Goal: Task Accomplishment & Management: Complete application form

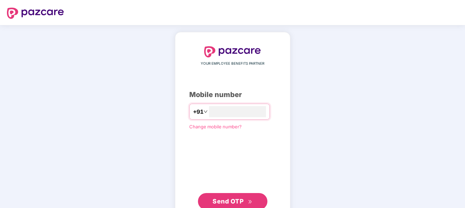
type input "**********"
click at [229, 202] on span "Send OTP" at bounding box center [228, 200] width 31 height 7
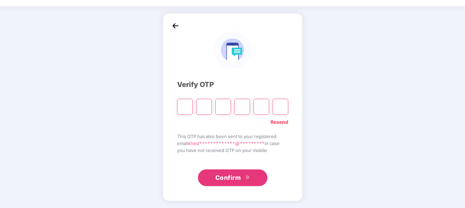
scroll to position [19, 0]
type input "*"
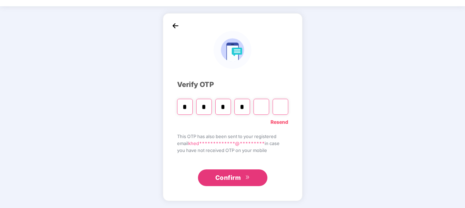
type input "*"
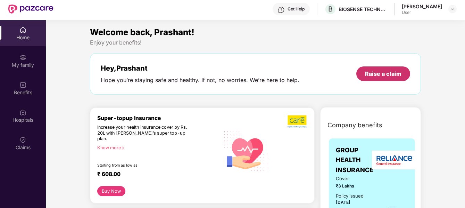
click at [394, 72] on div "Raise a claim" at bounding box center [383, 74] width 36 height 8
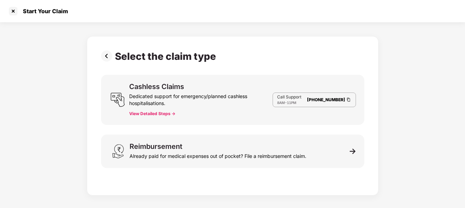
scroll to position [17, 0]
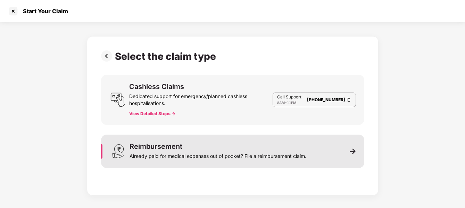
click at [343, 154] on div "Reimbursement Already paid for medical expenses out of pocket? File a reimburse…" at bounding box center [232, 150] width 263 height 33
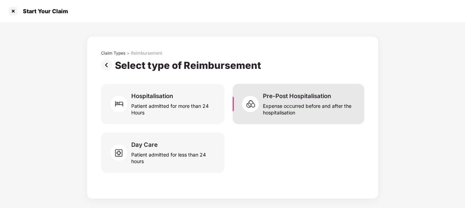
click at [283, 99] on div "Pre-Post Hospitalisation" at bounding box center [297, 96] width 68 height 8
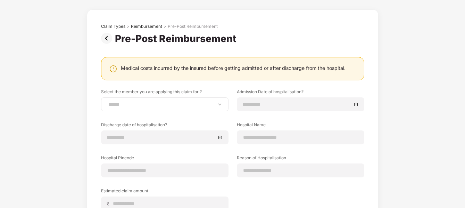
scroll to position [35, 0]
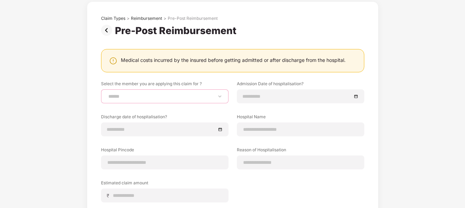
click at [137, 97] on select "**********" at bounding box center [165, 96] width 116 height 6
select select "**********"
click at [107, 93] on select "**********" at bounding box center [165, 96] width 116 height 6
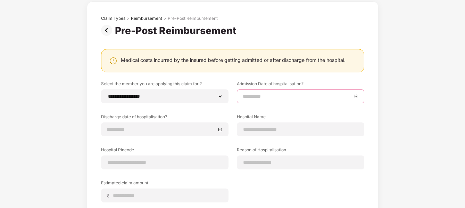
click at [278, 96] on input at bounding box center [297, 96] width 109 height 8
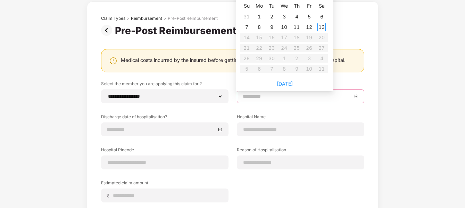
type input "**********"
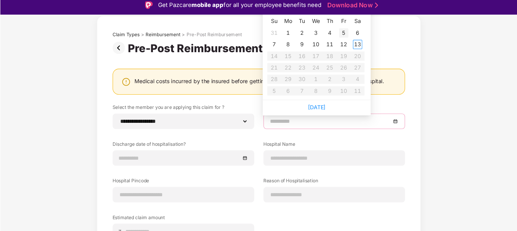
scroll to position [0, 0]
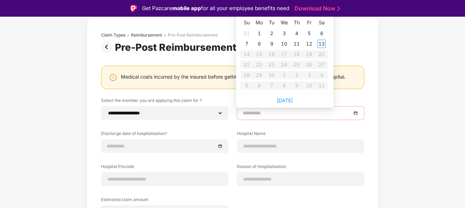
type input "**********"
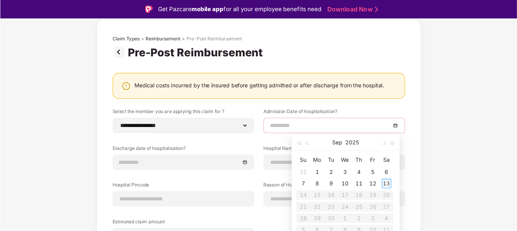
scroll to position [35, 0]
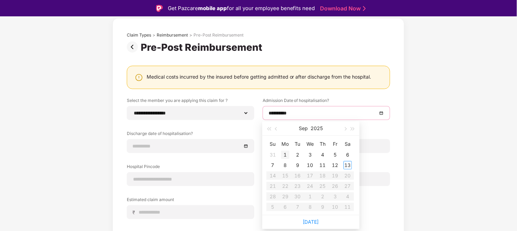
type input "**********"
click at [276, 128] on span "button" at bounding box center [276, 128] width 3 height 3
type input "**********"
click at [335, 197] on div "29" at bounding box center [335, 196] width 8 height 8
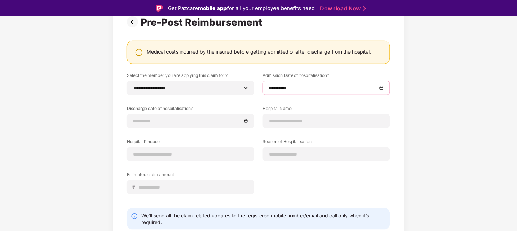
scroll to position [73, 0]
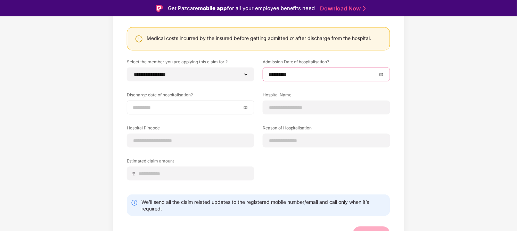
click at [248, 108] on div at bounding box center [191, 107] width 128 height 14
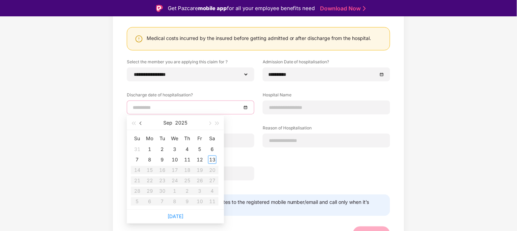
click at [139, 125] on button "button" at bounding box center [141, 123] width 8 height 14
type input "**********"
click at [210, 190] on div "30" at bounding box center [212, 191] width 8 height 8
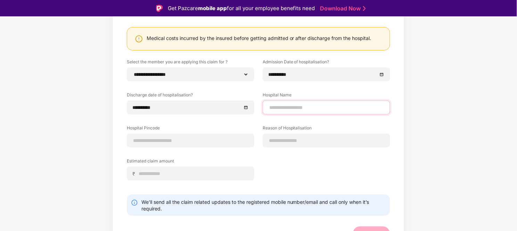
click at [310, 105] on input at bounding box center [327, 107] width 116 height 7
type input "**********"
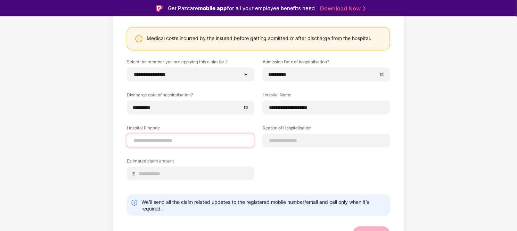
click at [179, 141] on input at bounding box center [191, 140] width 116 height 7
type input "******"
select select "*****"
select select "**********"
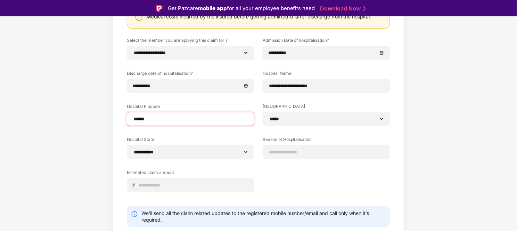
scroll to position [117, 0]
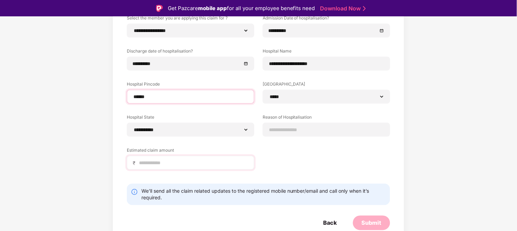
type input "******"
click at [178, 166] on div "₹" at bounding box center [191, 163] width 128 height 14
click at [178, 164] on input at bounding box center [193, 162] width 110 height 7
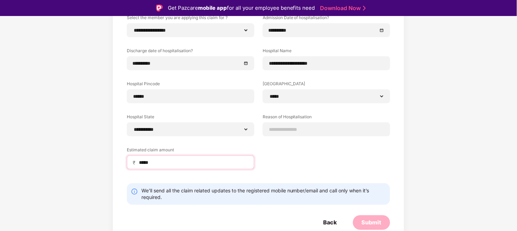
scroll to position [16, 0]
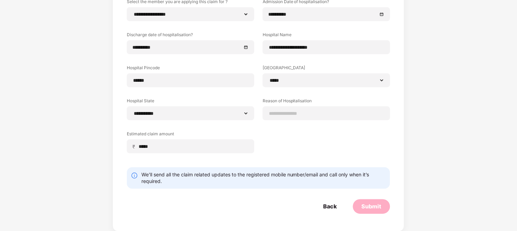
click at [303, 148] on div "**********" at bounding box center [258, 81] width 263 height 165
click at [217, 144] on input "*****" at bounding box center [193, 146] width 110 height 7
type input "******"
click at [292, 105] on label "Reason of Hospitalisation" at bounding box center [327, 102] width 128 height 9
click at [289, 112] on input at bounding box center [327, 113] width 116 height 7
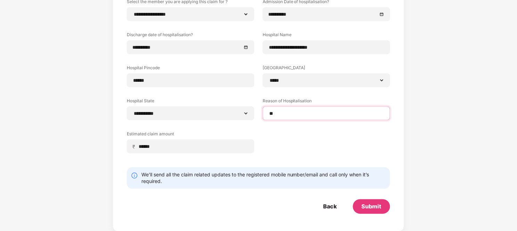
type input "*"
type input "**********"
click at [306, 141] on div "**********" at bounding box center [258, 81] width 263 height 165
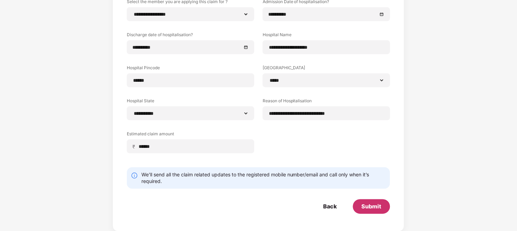
click at [376, 207] on div "Submit" at bounding box center [372, 207] width 20 height 8
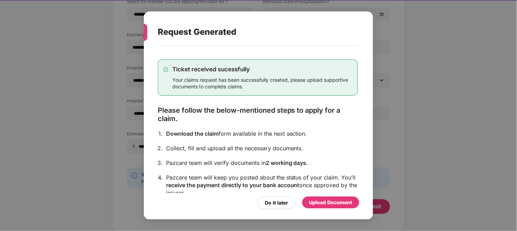
click at [321, 202] on div "Upload Document" at bounding box center [330, 202] width 43 height 8
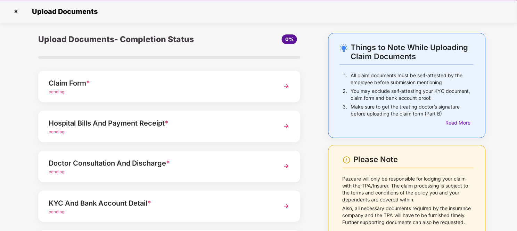
click at [222, 91] on div "pending" at bounding box center [159, 92] width 221 height 7
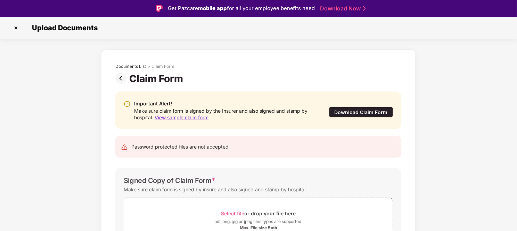
click at [358, 113] on div "Download Claim Form" at bounding box center [361, 112] width 64 height 11
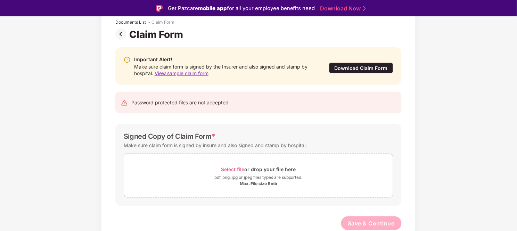
scroll to position [16, 0]
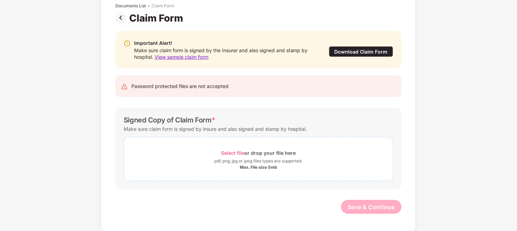
click at [294, 164] on div "pdf, png, jpg or jpeg files types are supported." at bounding box center [258, 160] width 88 height 7
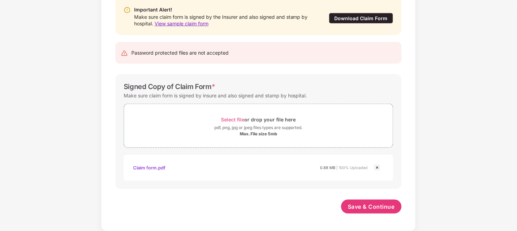
scroll to position [77, 0]
click at [360, 204] on span "Save & Continue" at bounding box center [371, 207] width 47 height 8
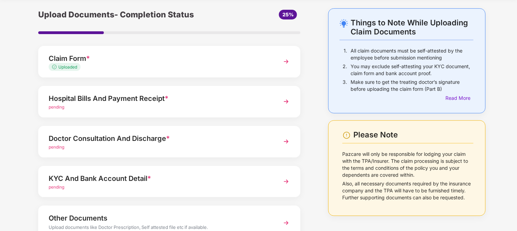
scroll to position [39, 0]
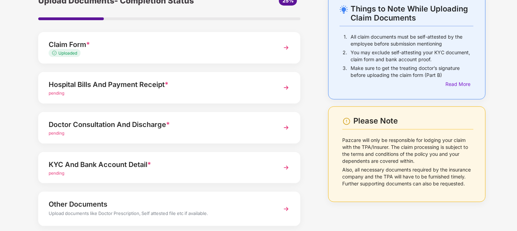
click at [200, 92] on div "pending" at bounding box center [159, 93] width 221 height 7
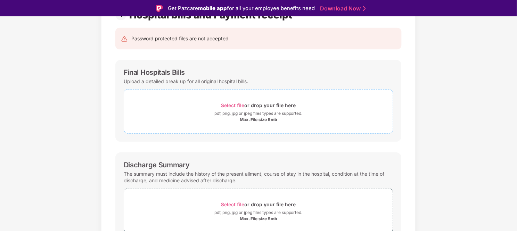
scroll to position [77, 0]
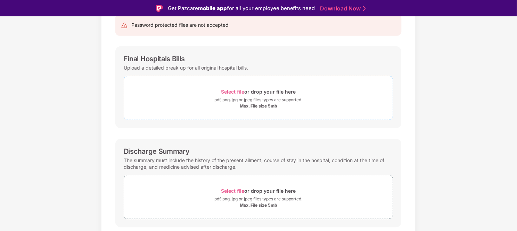
click at [249, 91] on div "Select file or drop your file here" at bounding box center [258, 91] width 75 height 9
click at [263, 99] on div "pdf, png, jpg or jpeg files types are supported." at bounding box center [258, 99] width 88 height 7
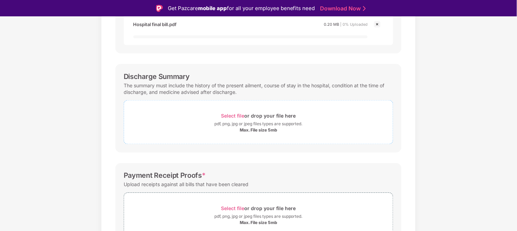
scroll to position [193, 0]
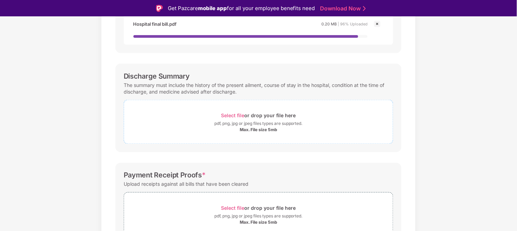
click at [265, 120] on div "Select file or drop your file here" at bounding box center [258, 115] width 75 height 9
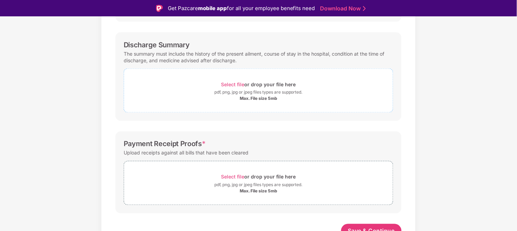
scroll to position [224, 0]
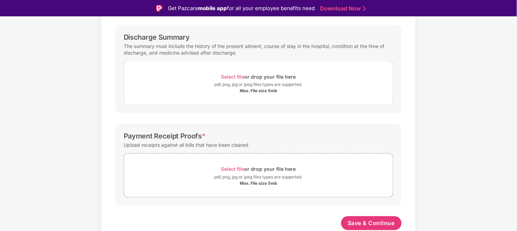
click at [268, 81] on div "pdf, png, jpg or jpeg files types are supported." at bounding box center [258, 84] width 88 height 7
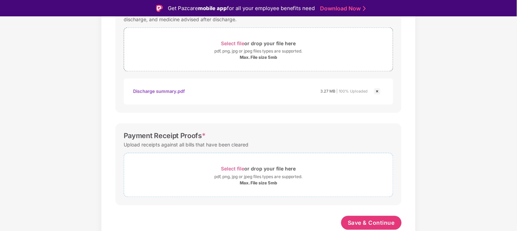
scroll to position [257, 0]
click at [261, 176] on div "pdf, png, jpg or jpeg files types are supported." at bounding box center [258, 176] width 88 height 7
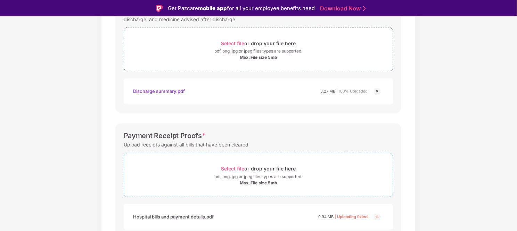
scroll to position [290, 0]
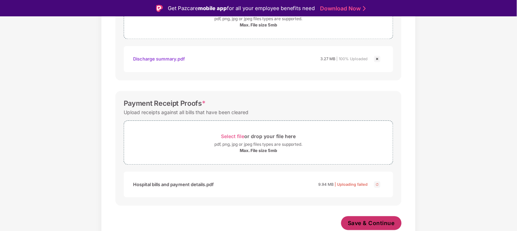
click at [369, 207] on span "Save & Continue" at bounding box center [371, 223] width 47 height 8
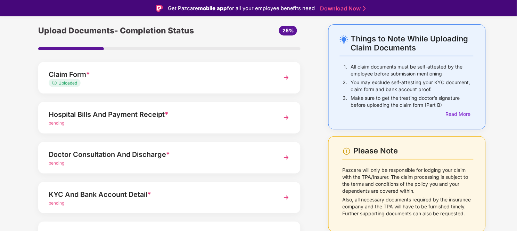
scroll to position [39, 0]
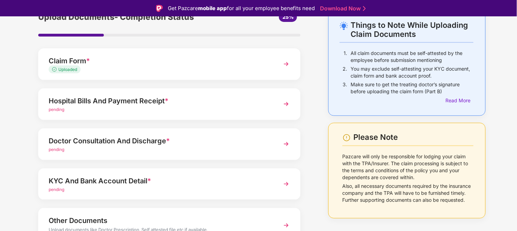
click at [162, 143] on div "Doctor Consultation And Discharge *" at bounding box center [159, 140] width 221 height 11
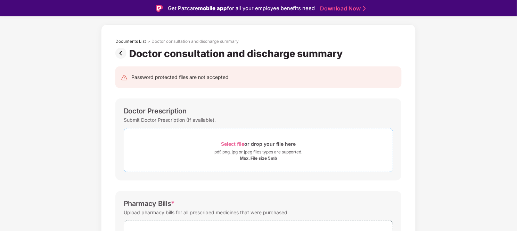
scroll to position [39, 0]
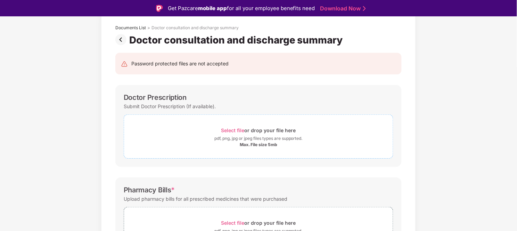
click at [257, 131] on div "Select file or drop your file here" at bounding box center [258, 129] width 75 height 9
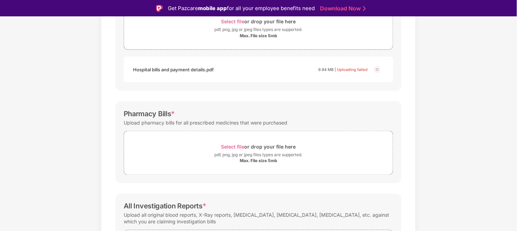
scroll to position [154, 0]
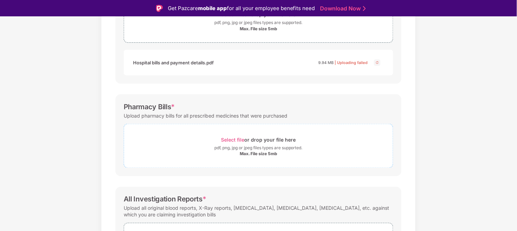
click at [269, 145] on div "pdf, png, jpg or jpeg files types are supported." at bounding box center [258, 147] width 88 height 7
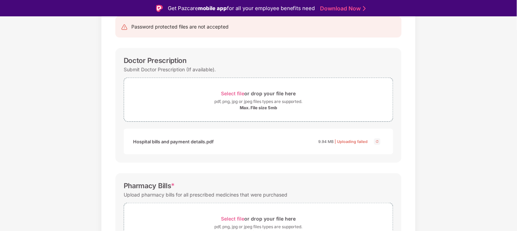
scroll to position [25, 0]
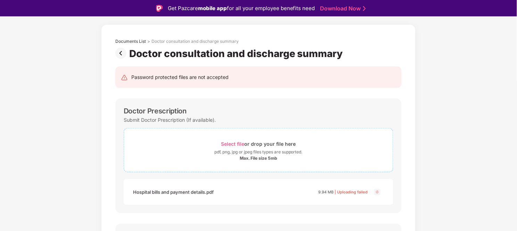
click at [266, 145] on div "Select file or drop your file here" at bounding box center [258, 143] width 75 height 9
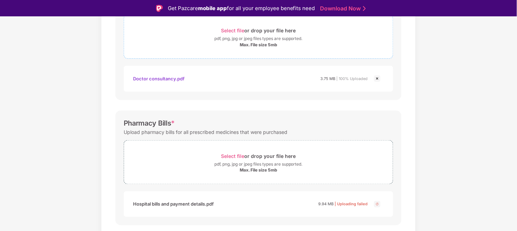
scroll to position [141, 0]
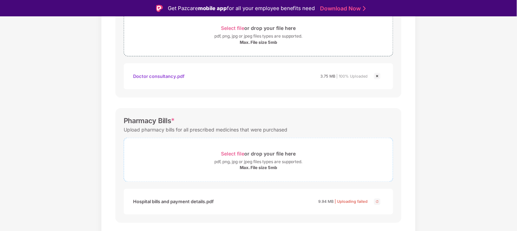
click at [238, 152] on span "Select file" at bounding box center [232, 153] width 23 height 6
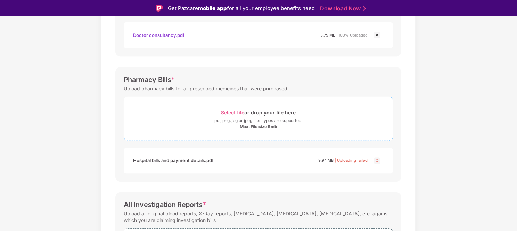
scroll to position [179, 0]
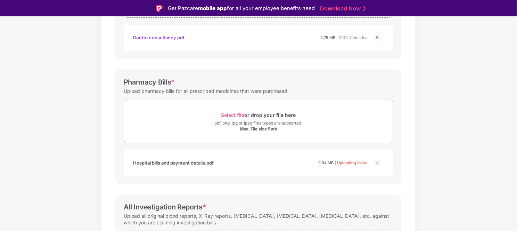
click at [254, 120] on div "pdf, png, jpg or jpeg files types are supported." at bounding box center [258, 123] width 88 height 7
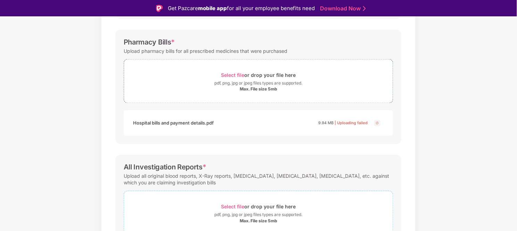
scroll to position [257, 0]
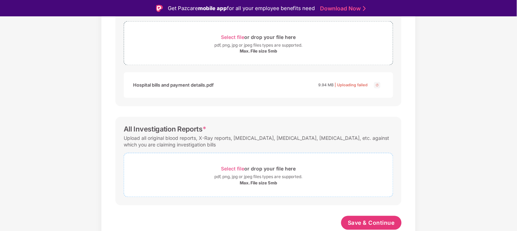
click at [229, 162] on span "Select file or drop your file here pdf, png, jpg or jpeg files types are suppor…" at bounding box center [258, 174] width 269 height 33
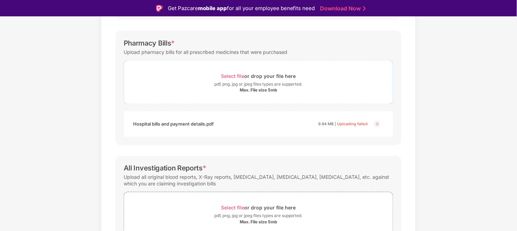
click at [233, 84] on div "pdf, png, jpg or jpeg files types are supported." at bounding box center [258, 84] width 88 height 7
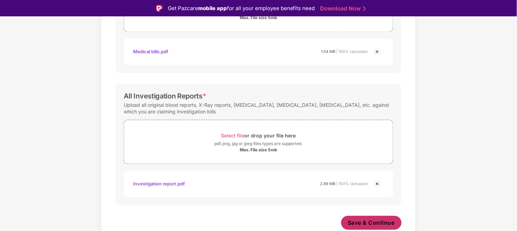
scroll to position [290, 0]
click at [365, 207] on span "Save & Continue" at bounding box center [371, 223] width 47 height 8
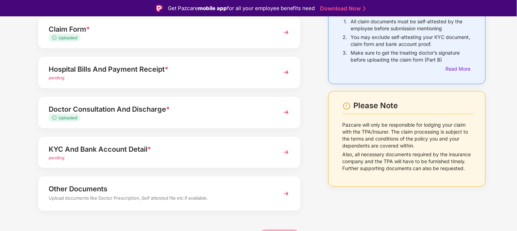
scroll to position [76, 0]
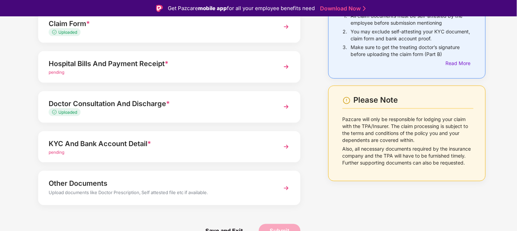
click at [167, 69] on div "pending" at bounding box center [159, 72] width 221 height 7
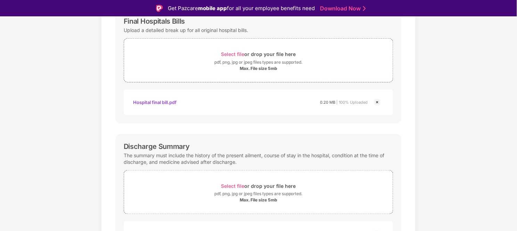
scroll to position [256, 0]
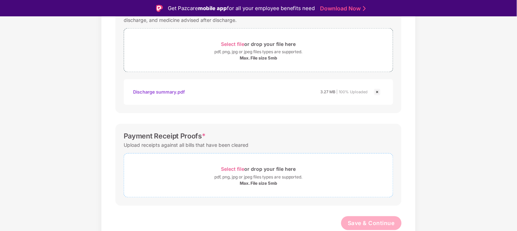
click at [244, 169] on span "Select file" at bounding box center [232, 169] width 23 height 6
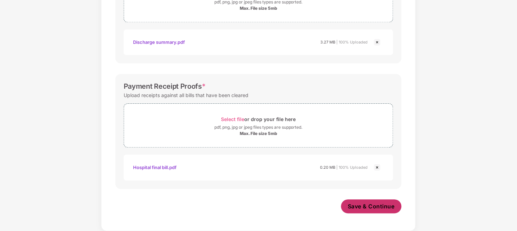
scroll to position [290, 0]
click at [366, 206] on span "Save & Continue" at bounding box center [371, 207] width 47 height 8
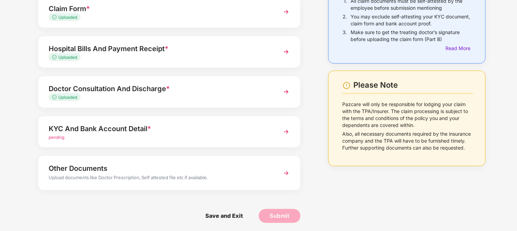
scroll to position [76, 0]
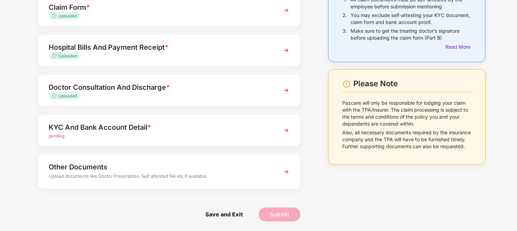
click at [165, 133] on div "pending" at bounding box center [159, 136] width 221 height 7
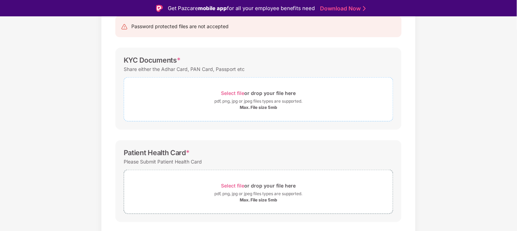
click at [245, 96] on div "Select file or drop your file here" at bounding box center [258, 92] width 75 height 9
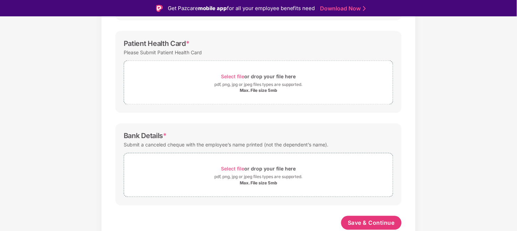
scroll to position [217, 0]
click at [261, 167] on div "Select file or drop your file here" at bounding box center [258, 168] width 75 height 9
click at [225, 65] on div "Select file or drop your file here pdf, png, jpg or jpeg files types are suppor…" at bounding box center [259, 83] width 270 height 44
click at [234, 75] on span "Select file" at bounding box center [232, 77] width 23 height 6
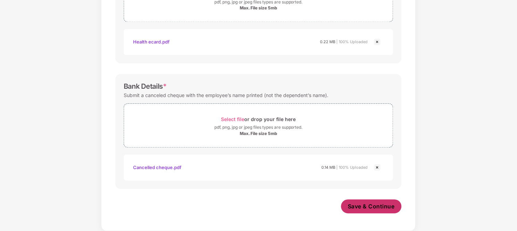
scroll to position [283, 0]
click at [360, 204] on span "Save & Continue" at bounding box center [371, 207] width 47 height 8
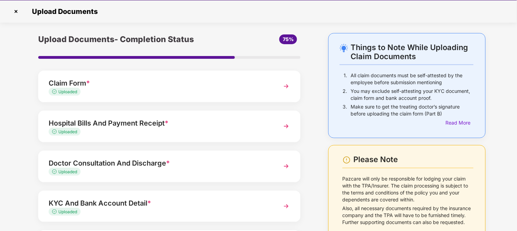
scroll to position [76, 0]
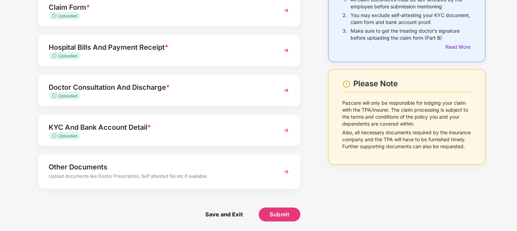
click at [213, 167] on div "Other Documents" at bounding box center [159, 166] width 221 height 11
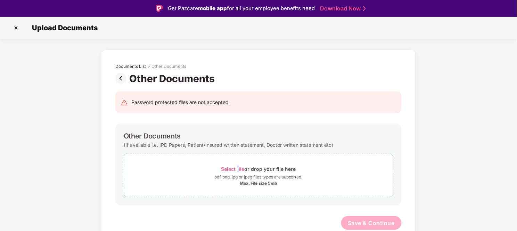
click at [239, 163] on span "Select file or drop your file here pdf, png, jpg or jpeg files types are suppor…" at bounding box center [258, 174] width 269 height 33
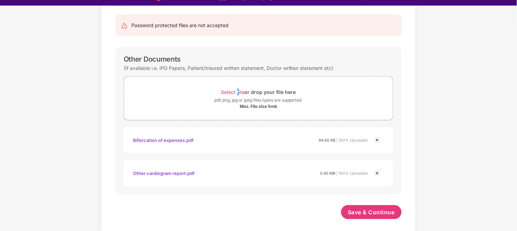
scroll to position [16, 0]
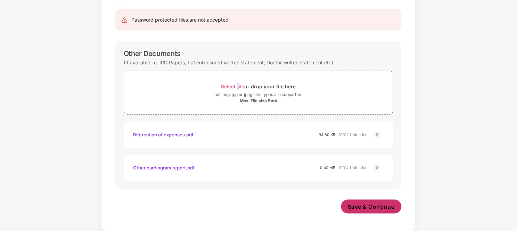
click at [370, 207] on span "Save & Continue" at bounding box center [371, 207] width 47 height 8
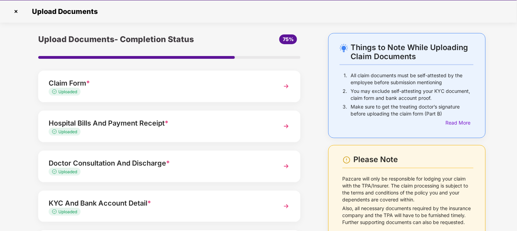
click at [147, 162] on div "Doctor Consultation And Discharge *" at bounding box center [159, 162] width 221 height 11
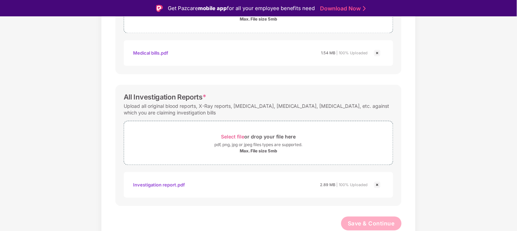
scroll to position [289, 0]
click at [241, 137] on span "Select file" at bounding box center [232, 136] width 23 height 6
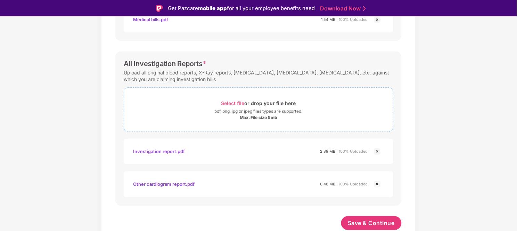
scroll to position [322, 0]
click at [266, 109] on div "pdf, png, jpg or jpeg files types are supported." at bounding box center [258, 111] width 88 height 7
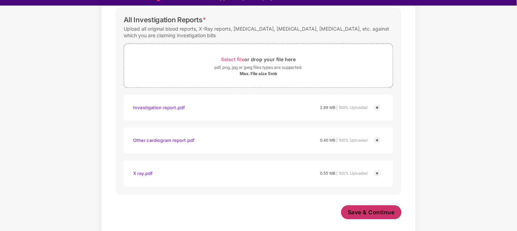
scroll to position [16, 0]
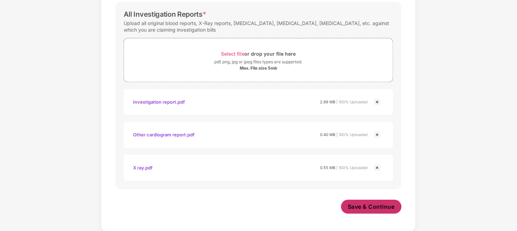
click at [384, 207] on span "Save & Continue" at bounding box center [371, 207] width 47 height 8
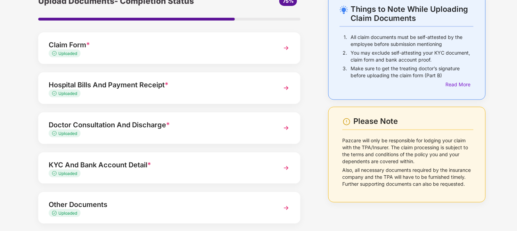
scroll to position [73, 0]
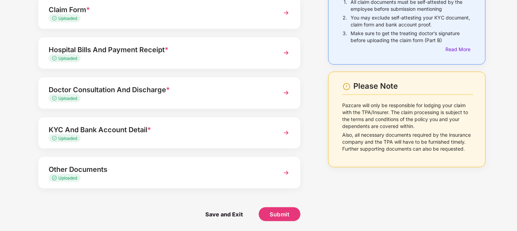
click at [109, 172] on div "Other Documents" at bounding box center [159, 169] width 221 height 11
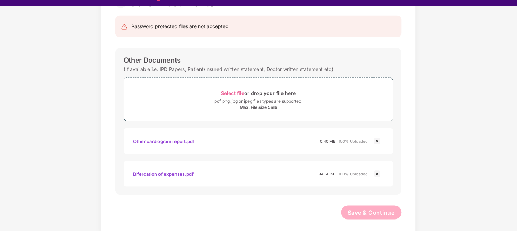
scroll to position [16, 0]
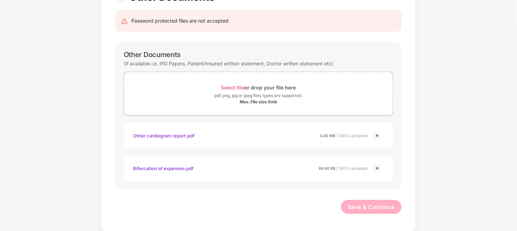
click at [378, 136] on img at bounding box center [377, 135] width 8 height 8
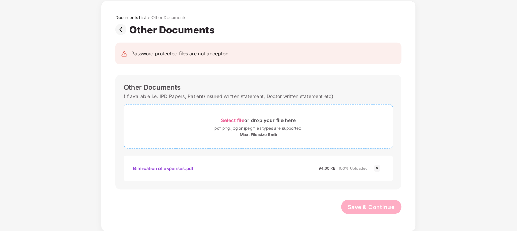
click at [242, 122] on span "Select file" at bounding box center [232, 120] width 23 height 6
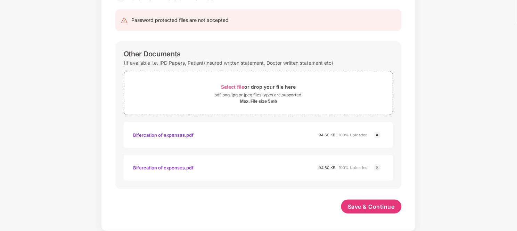
scroll to position [65, 0]
click at [380, 134] on img at bounding box center [377, 135] width 8 height 8
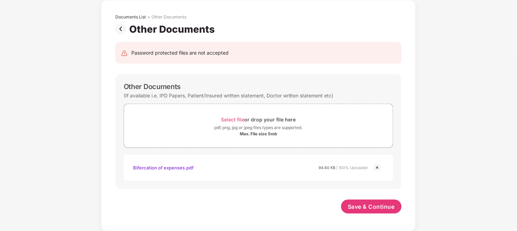
scroll to position [33, 0]
click at [367, 207] on span "Save & Continue" at bounding box center [371, 207] width 47 height 8
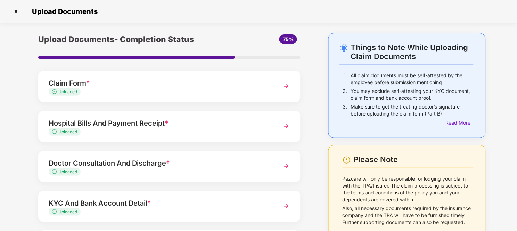
click at [288, 86] on img at bounding box center [286, 86] width 13 height 13
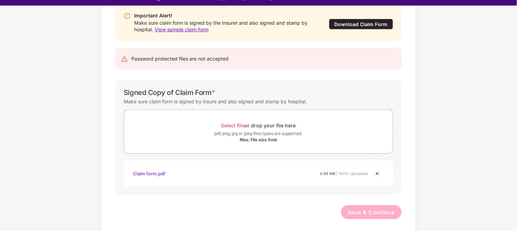
scroll to position [16, 0]
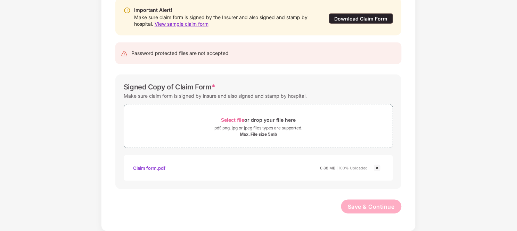
click at [213, 168] on div "Claim form.pdf 0.88 MB | 100% Uploaded" at bounding box center [250, 168] width 235 height 12
click at [153, 169] on div "Claim form.pdf" at bounding box center [149, 168] width 32 height 12
drag, startPoint x: 370, startPoint y: 215, endPoint x: 370, endPoint y: 209, distance: 5.6
click at [370, 207] on div "Save & Continue" at bounding box center [371, 207] width 61 height 17
click at [242, 120] on span "Select file" at bounding box center [232, 120] width 23 height 6
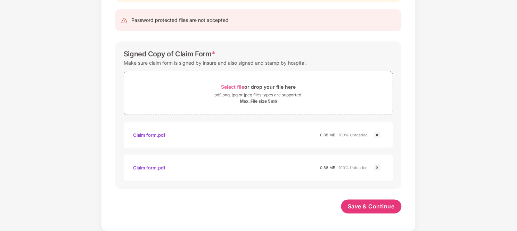
scroll to position [110, 0]
click at [377, 136] on img at bounding box center [377, 135] width 8 height 8
click at [370, 203] on span "Save & Continue" at bounding box center [371, 207] width 47 height 8
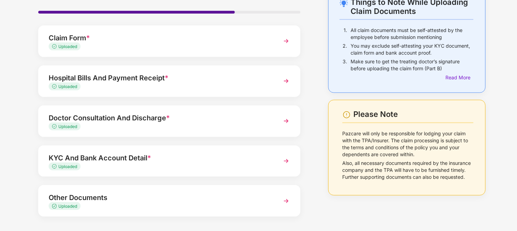
scroll to position [73, 0]
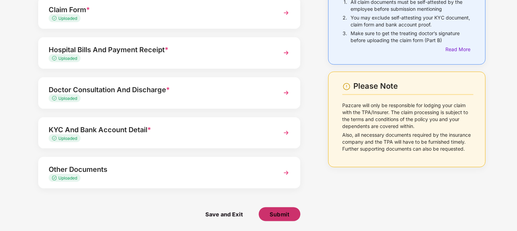
click at [282, 207] on span "Submit" at bounding box center [280, 214] width 20 height 8
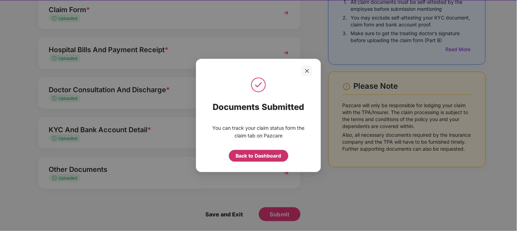
click at [263, 157] on div "Back to Dashboard" at bounding box center [259, 156] width 46 height 8
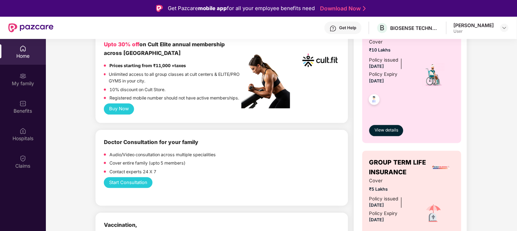
scroll to position [309, 0]
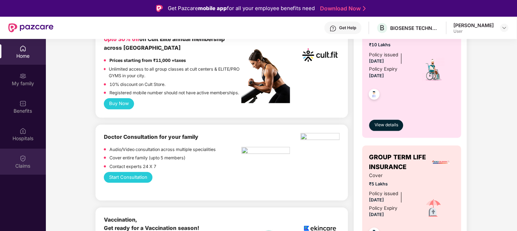
click at [26, 153] on div "Claims" at bounding box center [23, 162] width 46 height 26
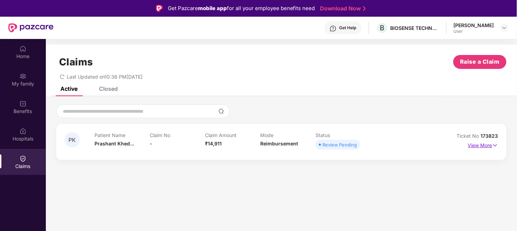
click at [496, 146] on img at bounding box center [495, 145] width 6 height 8
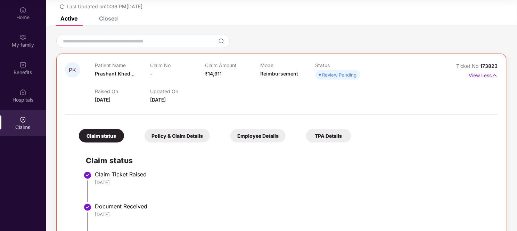
scroll to position [70, 0]
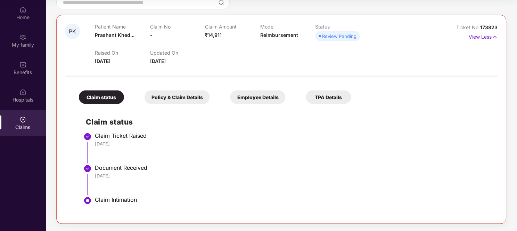
click at [496, 33] on img at bounding box center [495, 37] width 6 height 8
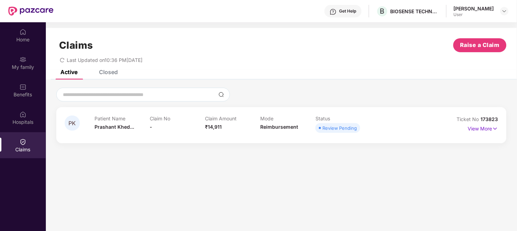
scroll to position [0, 0]
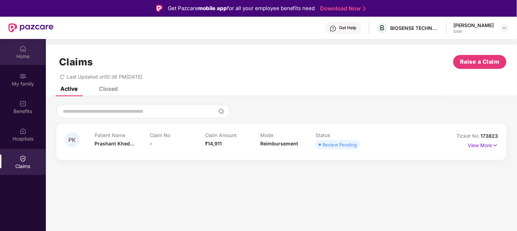
click at [15, 54] on div "Home" at bounding box center [23, 56] width 46 height 7
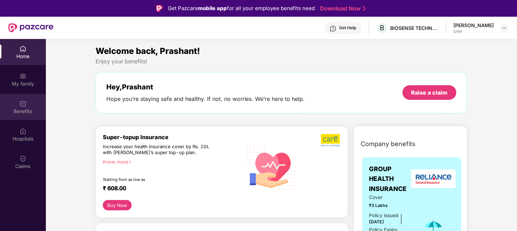
click at [23, 108] on div "Benefits" at bounding box center [23, 111] width 46 height 7
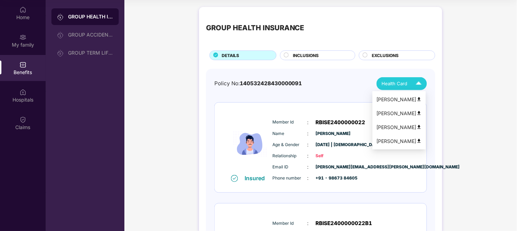
click at [413, 81] on img at bounding box center [419, 83] width 12 height 12
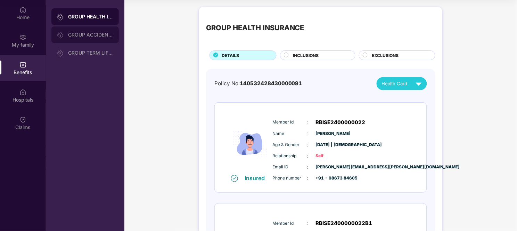
click at [95, 36] on div "GROUP ACCIDENTAL INSURANCE" at bounding box center [90, 35] width 45 height 6
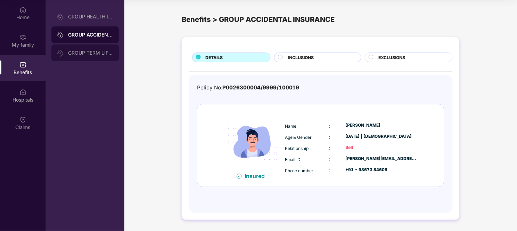
click at [98, 57] on div "GROUP TERM LIFE INSURANCE" at bounding box center [84, 52] width 67 height 17
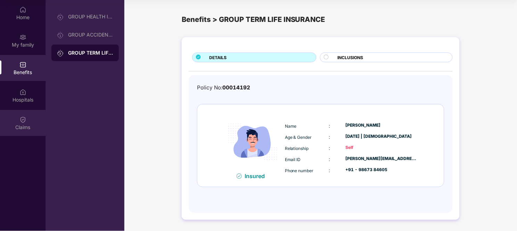
click at [28, 124] on div "Claims" at bounding box center [23, 127] width 46 height 7
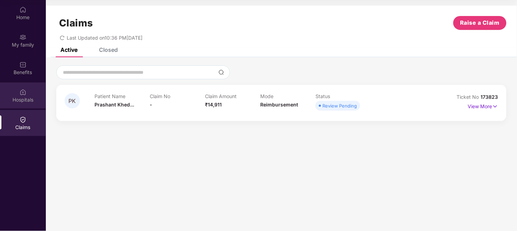
click at [21, 92] on img at bounding box center [22, 92] width 7 height 7
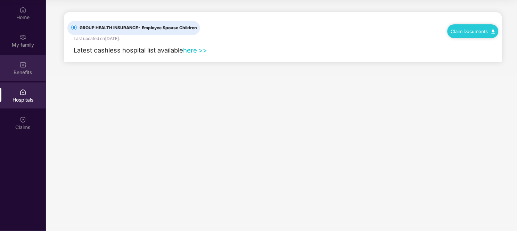
click at [24, 58] on div "Benefits" at bounding box center [23, 68] width 46 height 26
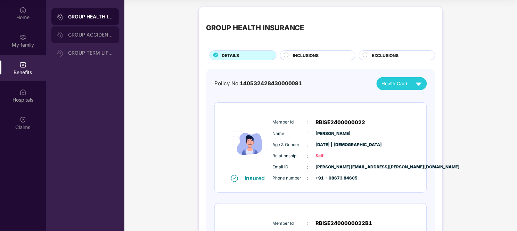
click at [81, 38] on div "GROUP ACCIDENTAL INSURANCE" at bounding box center [84, 34] width 67 height 17
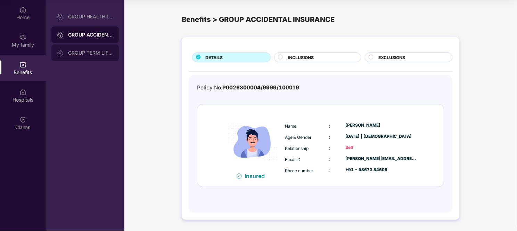
click at [77, 50] on div "GROUP TERM LIFE INSURANCE" at bounding box center [90, 53] width 45 height 6
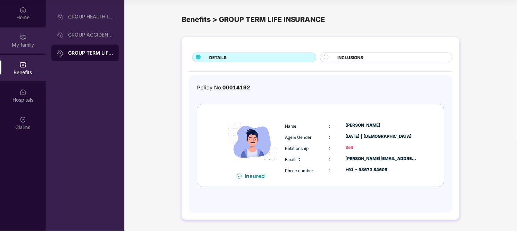
click at [16, 41] on div "My family" at bounding box center [23, 44] width 46 height 7
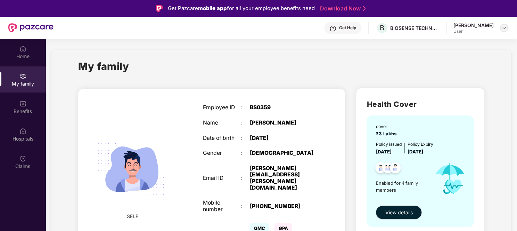
click at [502, 26] on img at bounding box center [505, 28] width 6 height 6
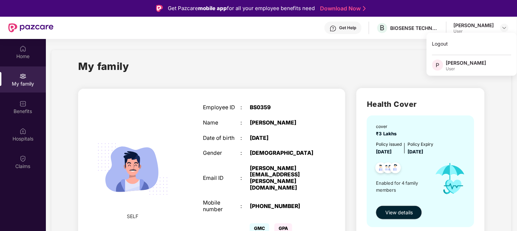
click at [463, 65] on div "[PERSON_NAME]" at bounding box center [466, 62] width 40 height 7
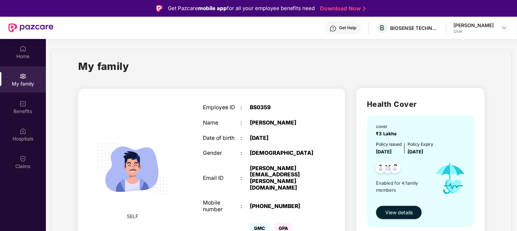
drag, startPoint x: 495, startPoint y: 26, endPoint x: 499, endPoint y: 26, distance: 3.8
click at [497, 26] on div "[PERSON_NAME] User" at bounding box center [481, 28] width 55 height 12
click at [506, 26] on img at bounding box center [505, 28] width 6 height 6
click at [450, 45] on div "Logout" at bounding box center [472, 44] width 90 height 14
